Goal: Navigation & Orientation: Understand site structure

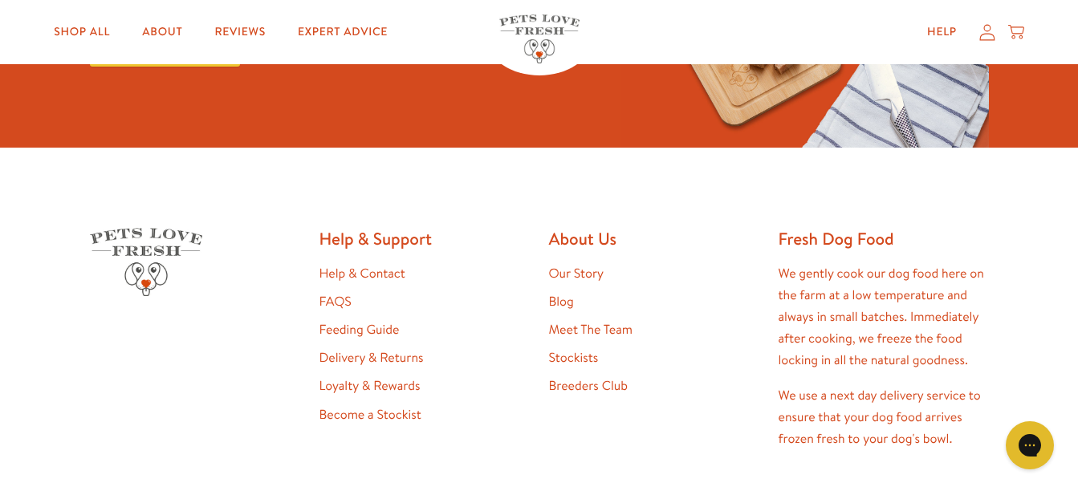
scroll to position [2971, 0]
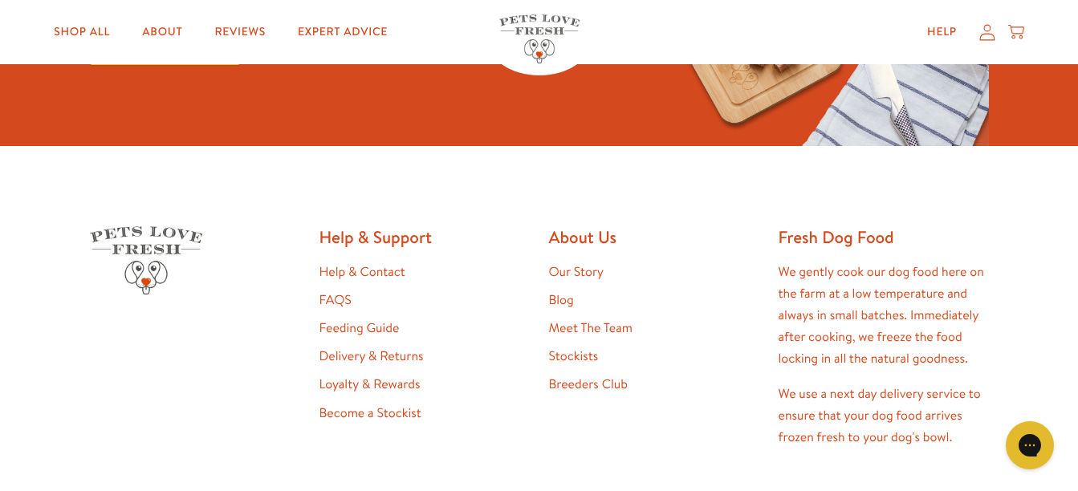
click at [350, 356] on link "Delivery & Returns" at bounding box center [372, 357] width 104 height 18
click at [605, 328] on link "Meet The Team" at bounding box center [590, 329] width 83 height 18
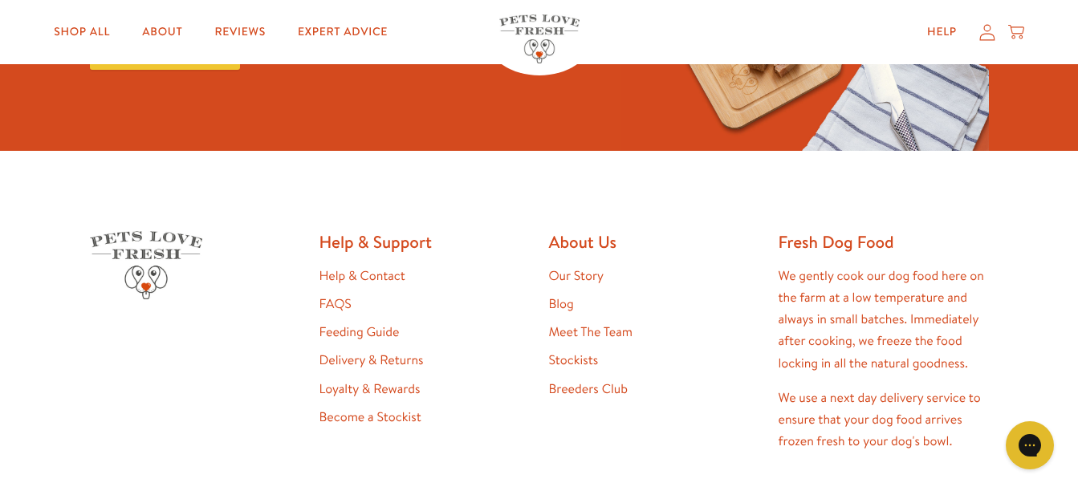
scroll to position [1606, 0]
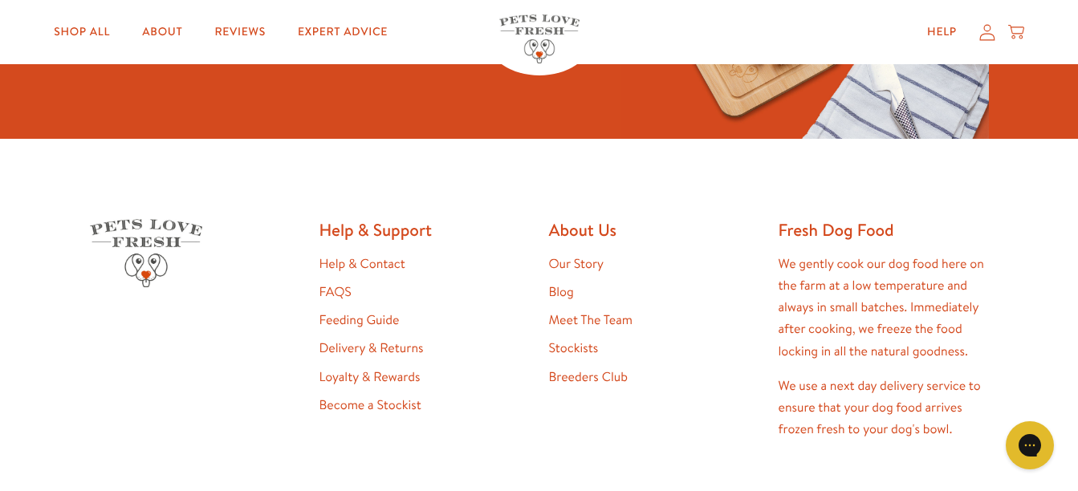
click at [588, 255] on link "Our Story" at bounding box center [576, 264] width 55 height 18
